Goal: Task Accomplishment & Management: Complete application form

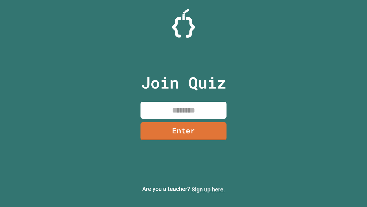
click at [208, 189] on link "Sign up here." at bounding box center [209, 189] width 34 height 7
